Goal: Check status: Check status

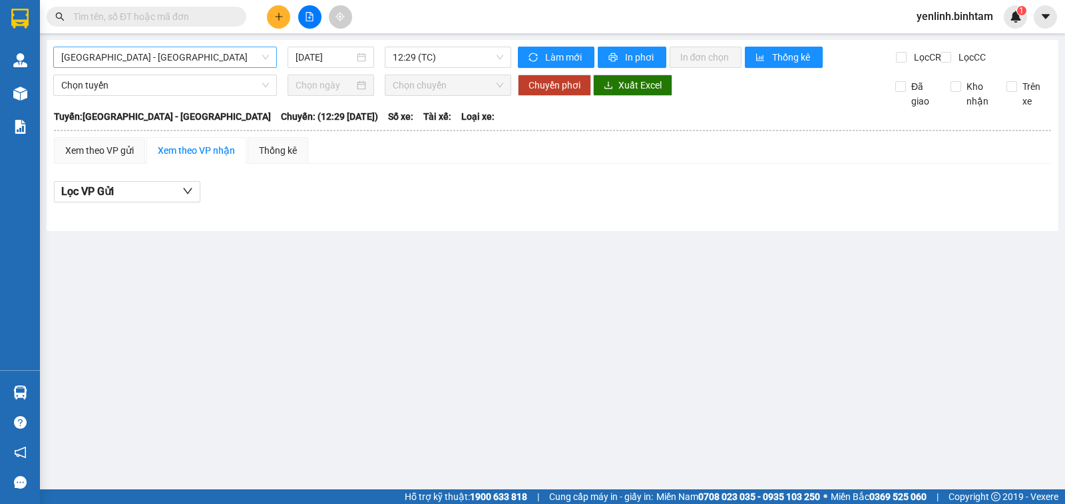
click at [132, 59] on span "[GEOGRAPHIC_DATA] - [GEOGRAPHIC_DATA]" at bounding box center [165, 57] width 208 height 20
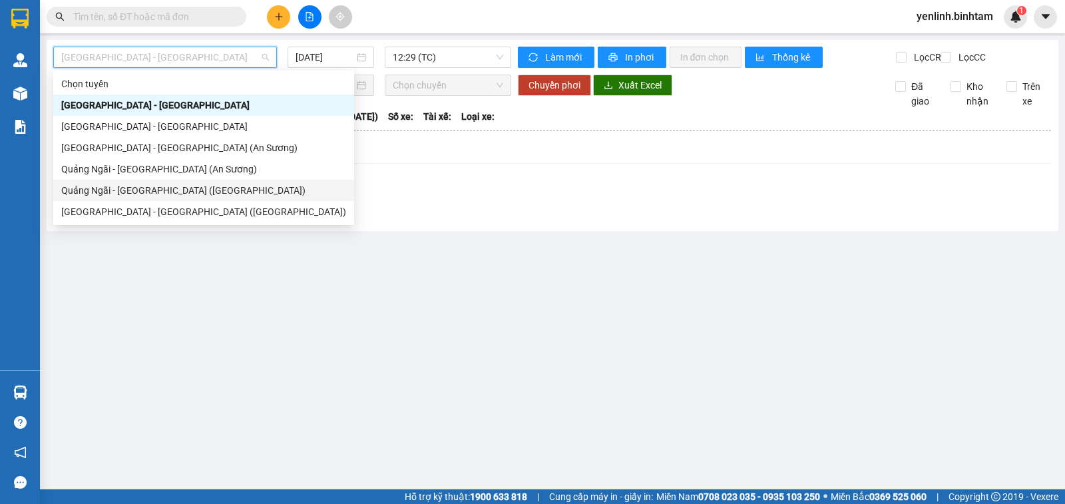
click at [152, 192] on div "Quảng Ngãi - Sài Gòn (Vạn Phúc)" at bounding box center [203, 190] width 285 height 15
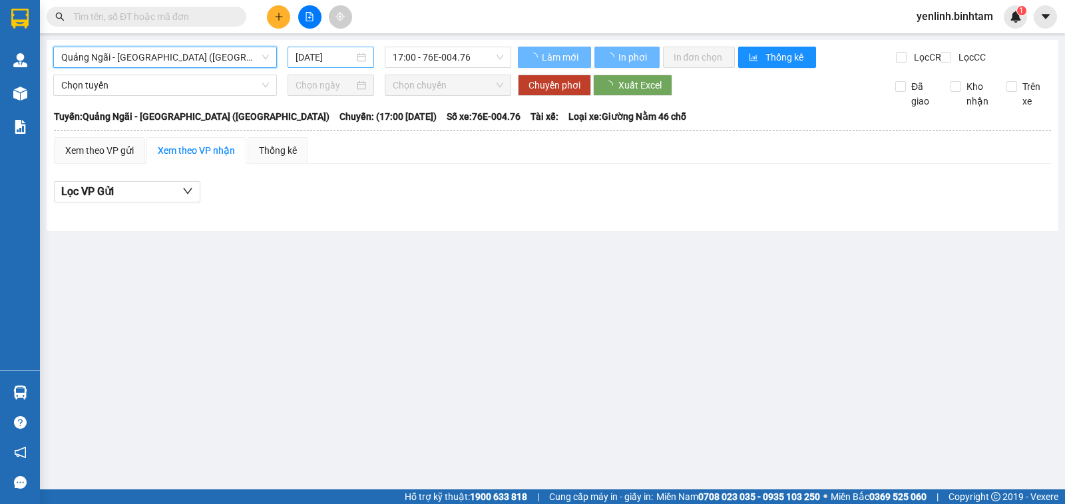
click at [323, 65] on div "12/10/2025" at bounding box center [331, 57] width 87 height 21
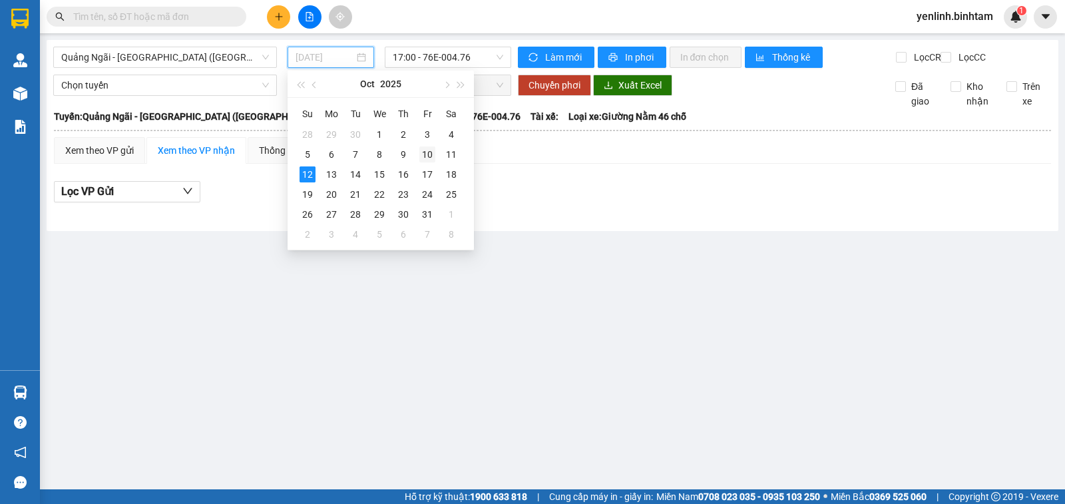
click at [427, 154] on div "10" at bounding box center [427, 154] width 16 height 16
type input "12/10/2025"
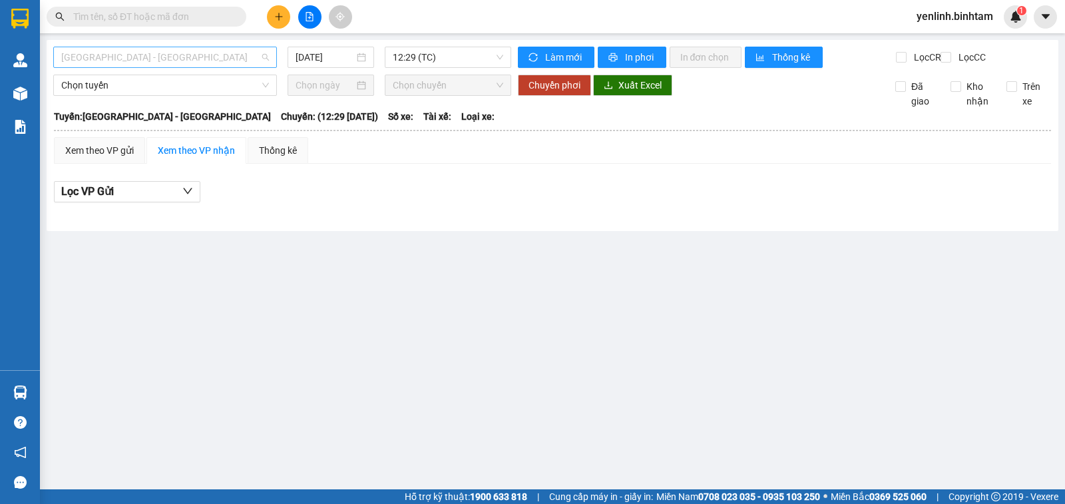
click at [140, 55] on span "Hà Nội - Quảng Ngãi" at bounding box center [165, 57] width 208 height 20
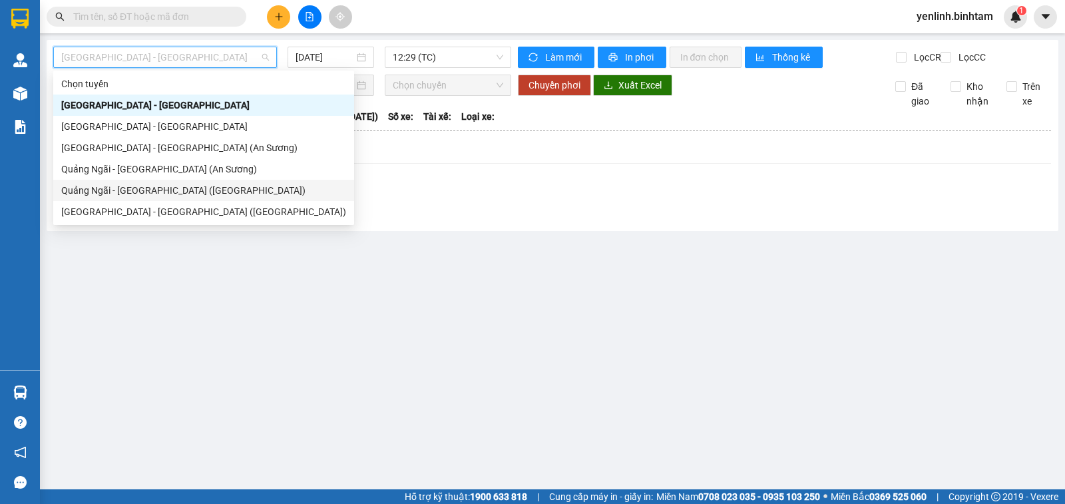
click at [142, 193] on div "Quảng Ngãi - Sài Gòn (Vạn Phúc)" at bounding box center [203, 190] width 285 height 15
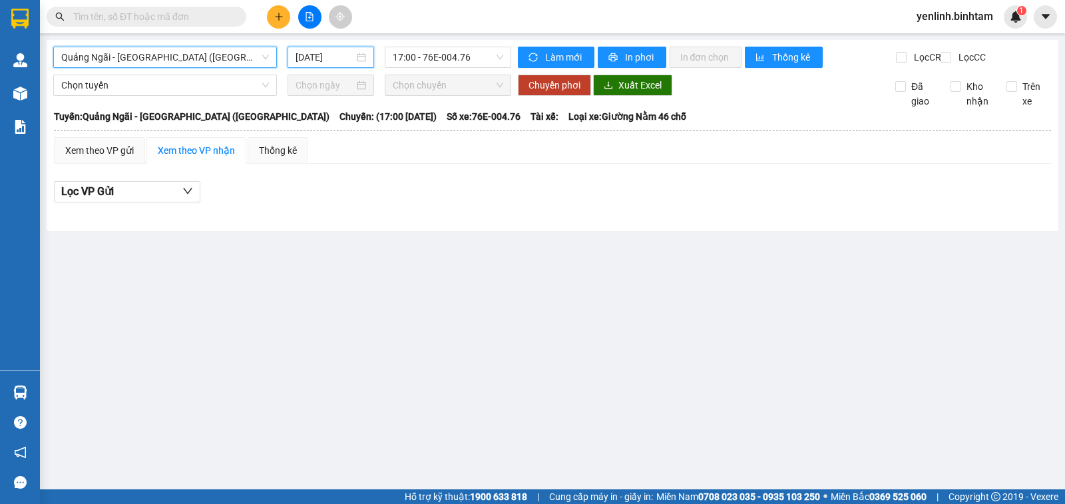
click at [329, 60] on input "12/10/2025" at bounding box center [325, 57] width 59 height 15
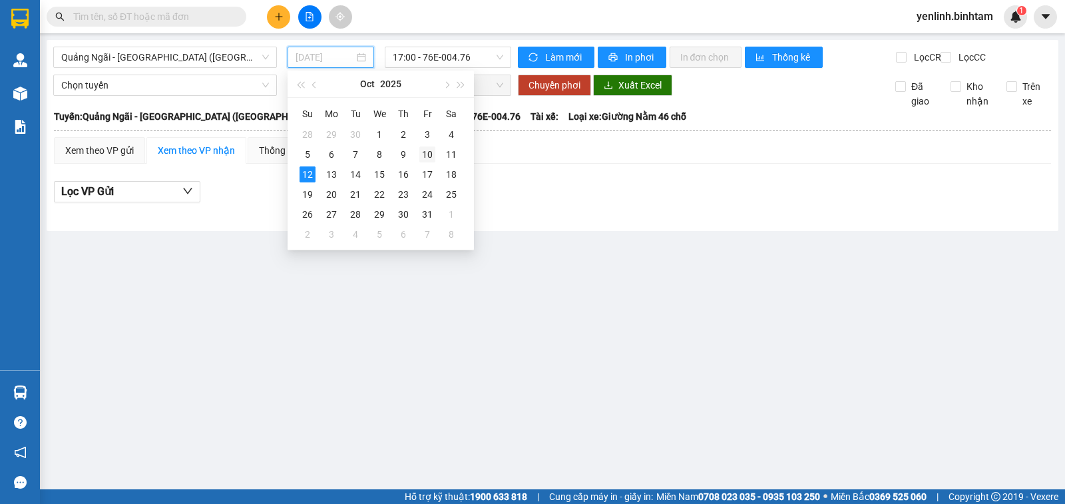
click at [430, 158] on div "10" at bounding box center [427, 154] width 16 height 16
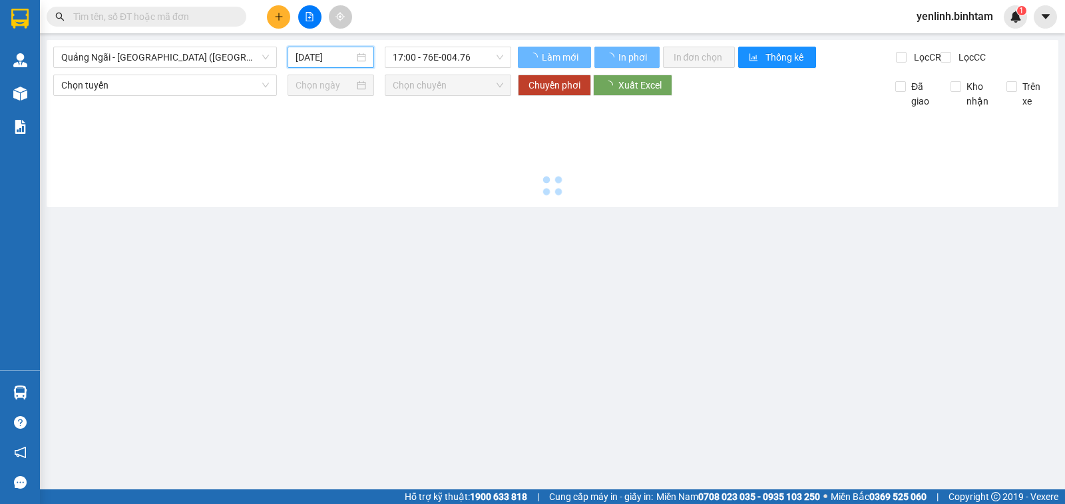
type input "10/10/2025"
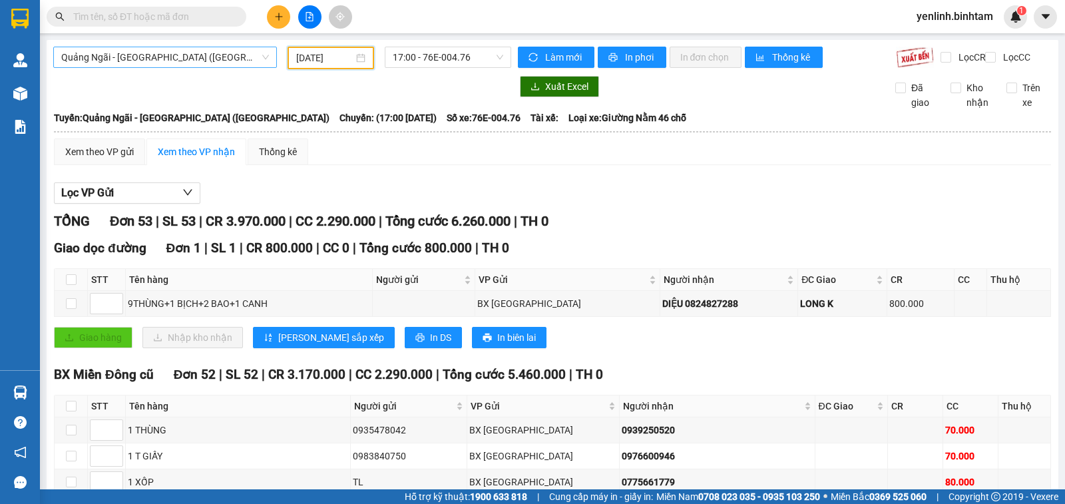
click at [239, 55] on span "Quảng Ngãi - Sài Gòn (Vạn Phúc)" at bounding box center [165, 57] width 208 height 20
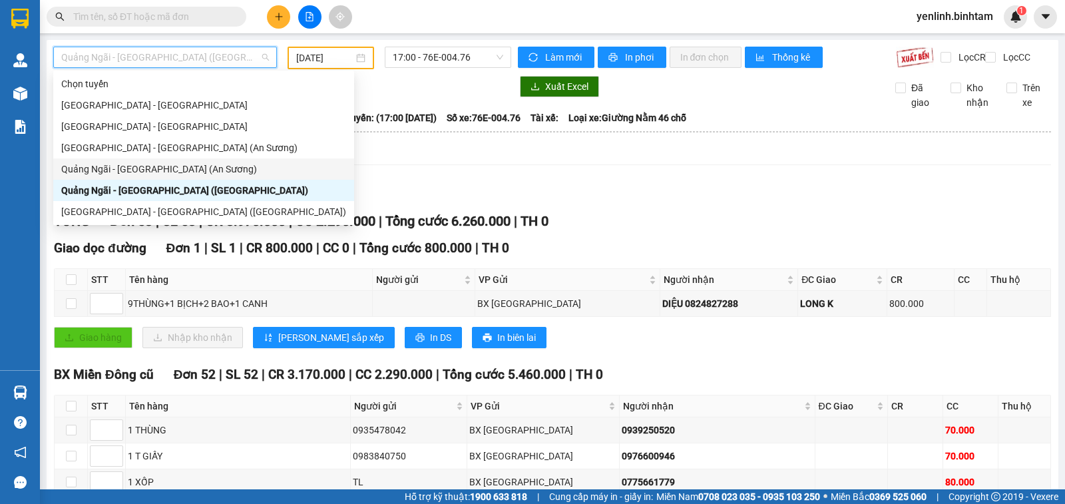
click at [218, 169] on div "Quảng Ngãi - Sài Gòn (An Sương)" at bounding box center [203, 169] width 285 height 15
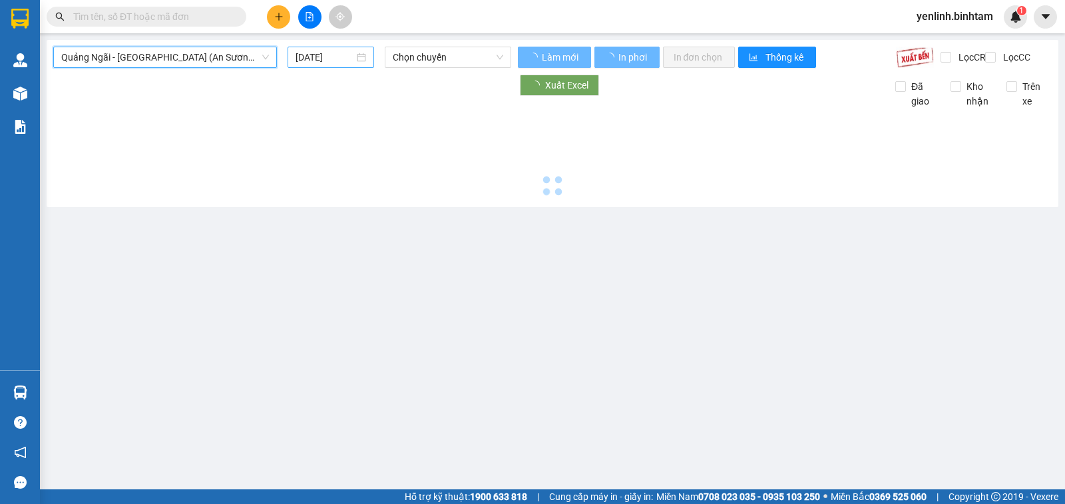
click at [324, 58] on input "12/10/2025" at bounding box center [325, 57] width 59 height 15
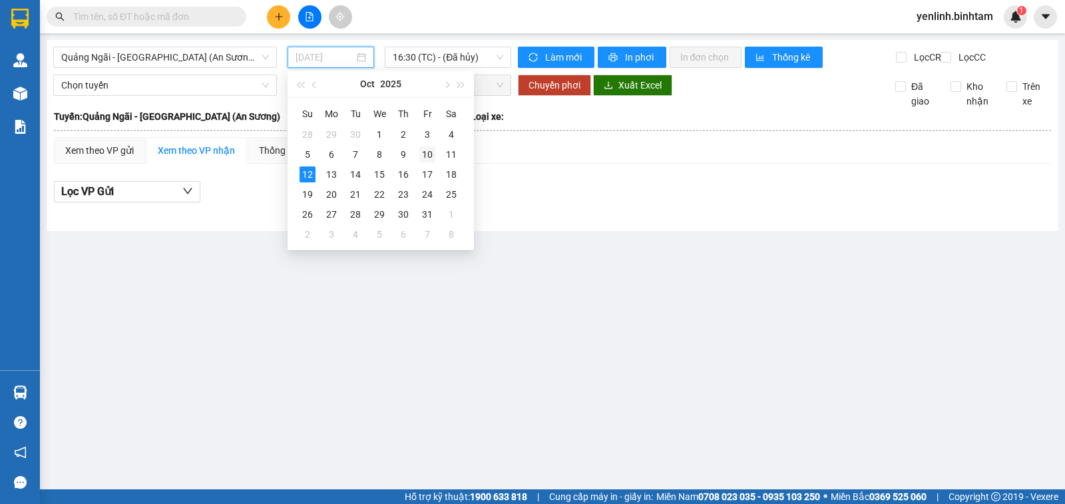
click at [430, 153] on div "10" at bounding box center [427, 154] width 16 height 16
type input "10/10/2025"
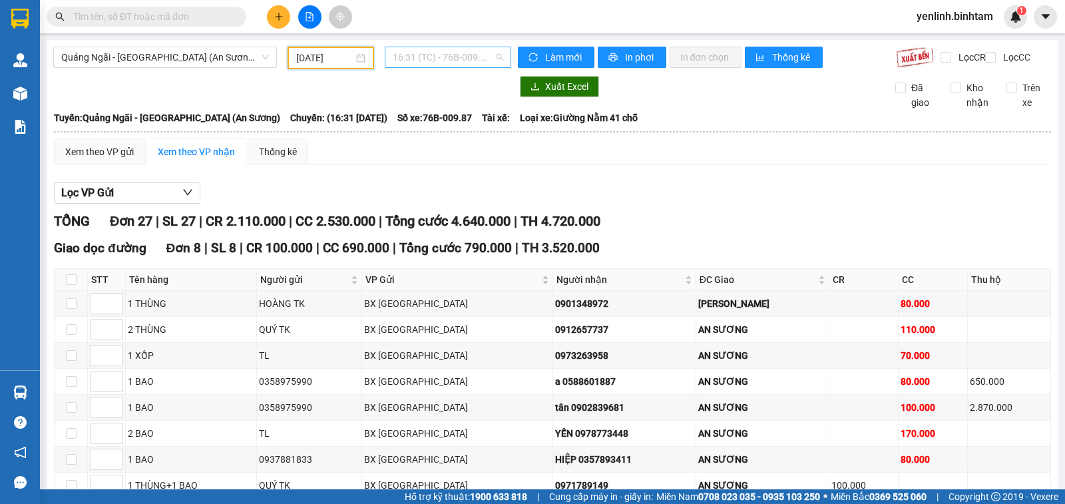
click at [444, 64] on span "16:31 (TC) - 76B-009.87" at bounding box center [448, 57] width 110 height 20
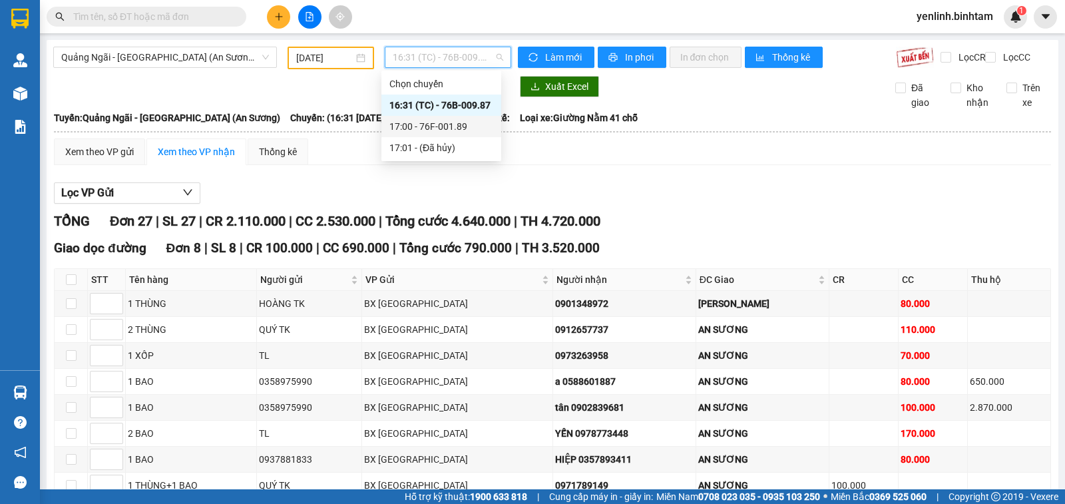
click at [453, 127] on div "17:00 - 76F-001.89" at bounding box center [441, 126] width 104 height 15
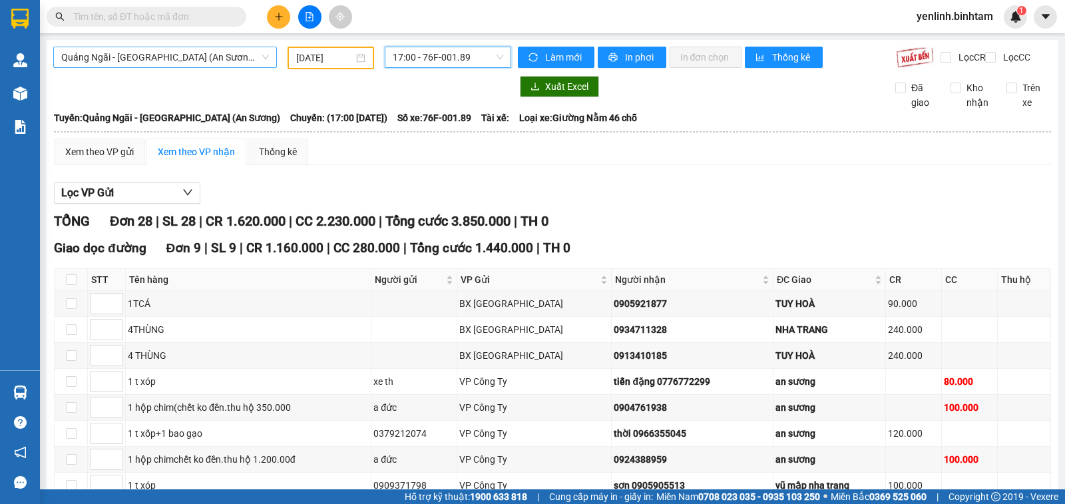
click at [221, 53] on span "Quảng Ngãi - Sài Gòn (An Sương)" at bounding box center [165, 57] width 208 height 20
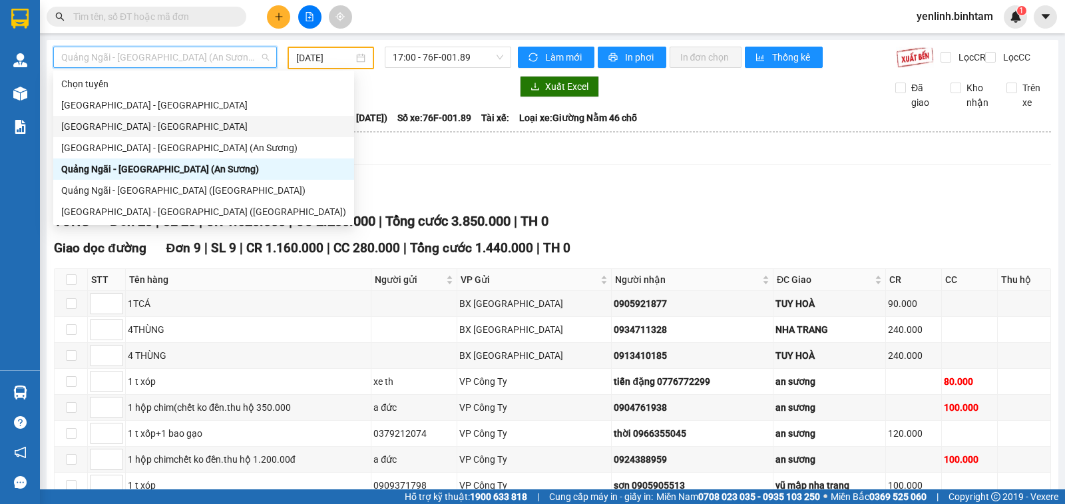
click at [147, 127] on div "Quảng Ngãi - Hà Nội" at bounding box center [203, 126] width 285 height 15
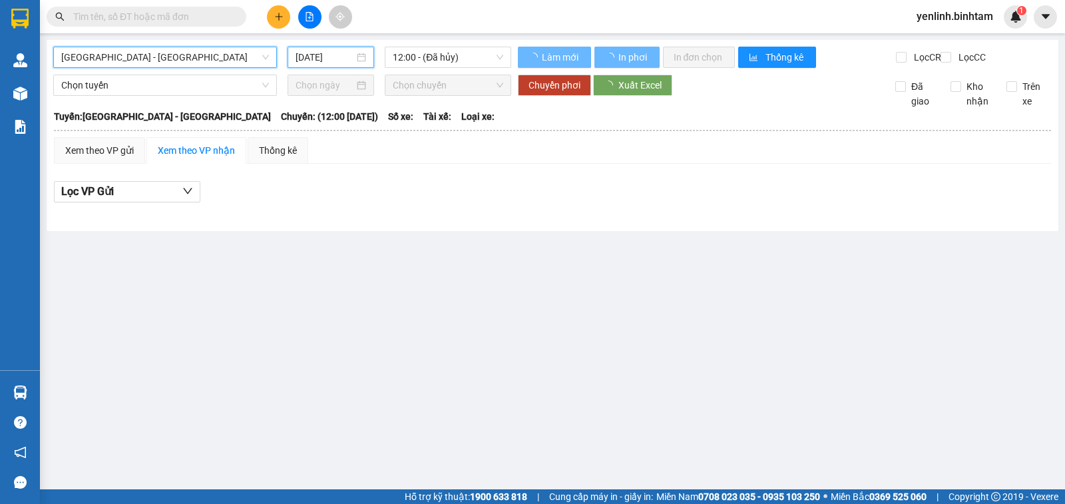
click at [306, 58] on input "12/10/2025" at bounding box center [325, 57] width 59 height 15
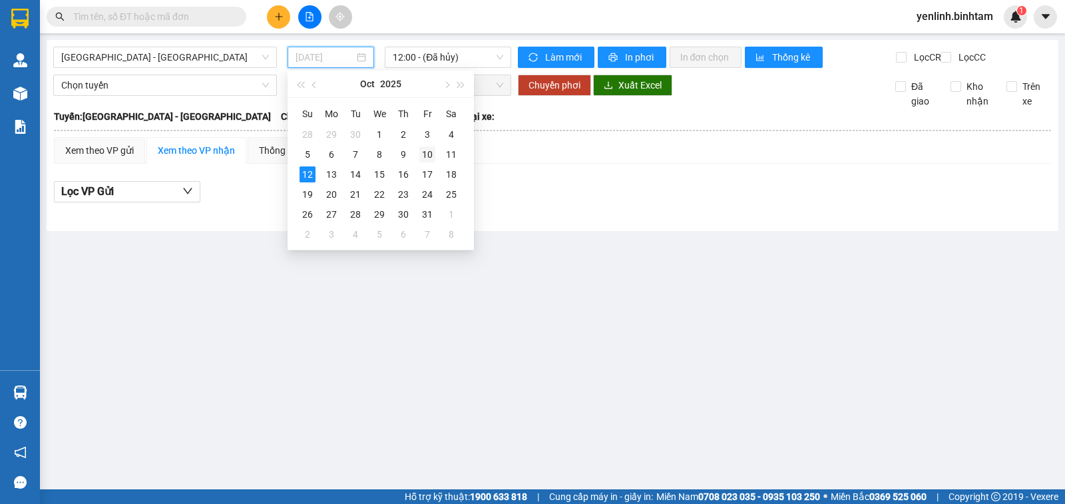
click at [429, 150] on div "10" at bounding box center [427, 154] width 16 height 16
type input "10/10/2025"
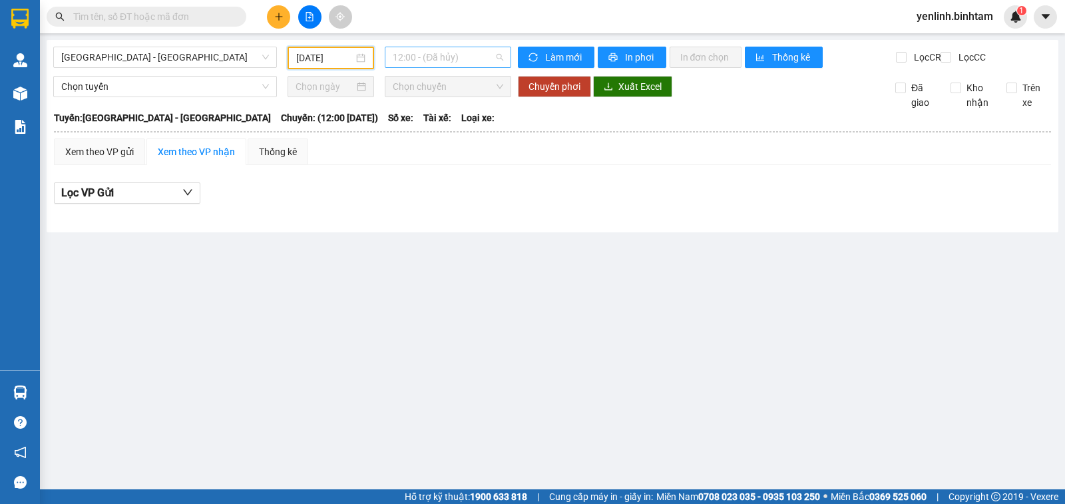
click at [459, 54] on span "12:00 - (Đã hủy)" at bounding box center [448, 57] width 110 height 20
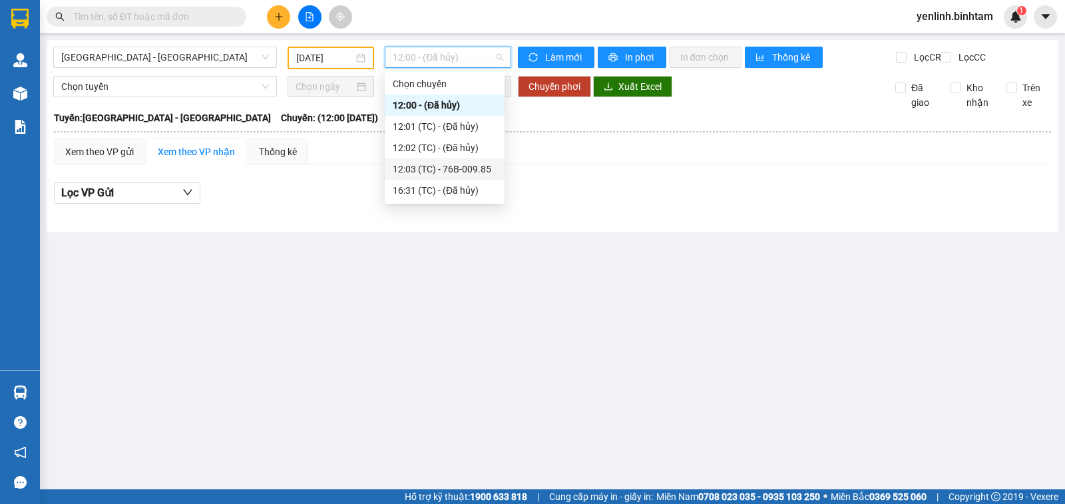
click at [489, 169] on div "12:03 (TC) - 76B-009.85" at bounding box center [445, 169] width 104 height 15
